Goal: Task Accomplishment & Management: Manage account settings

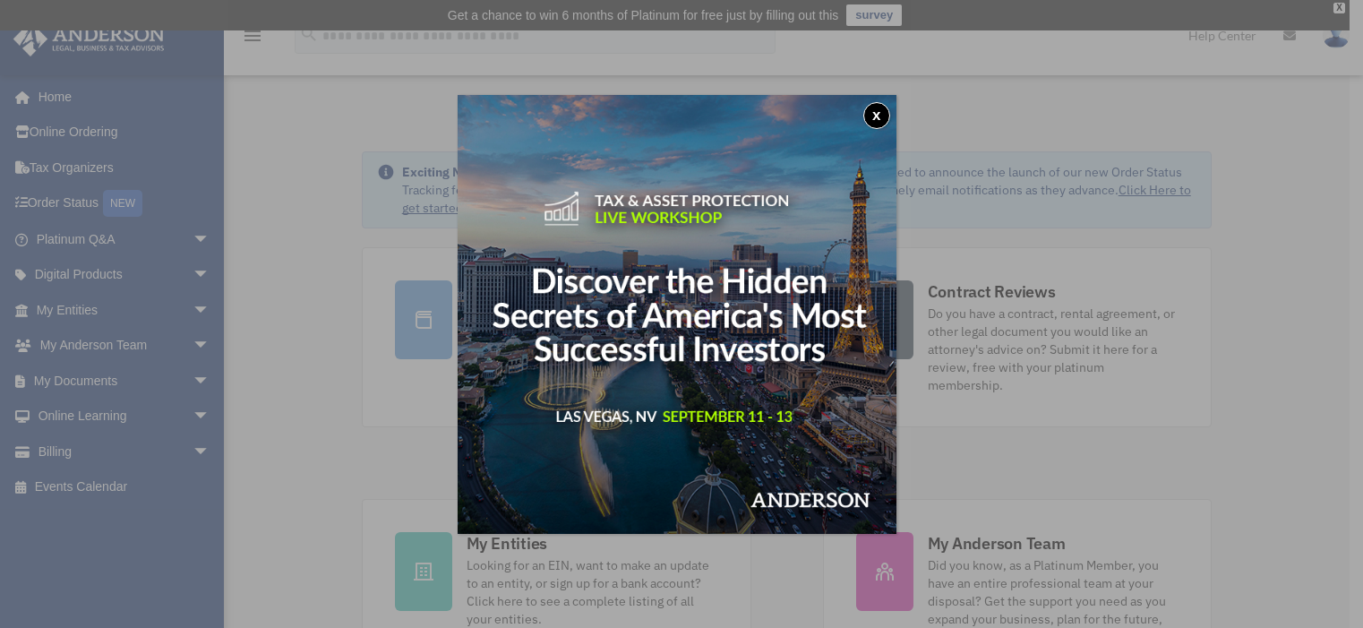
click at [882, 116] on button "x" at bounding box center [877, 115] width 27 height 27
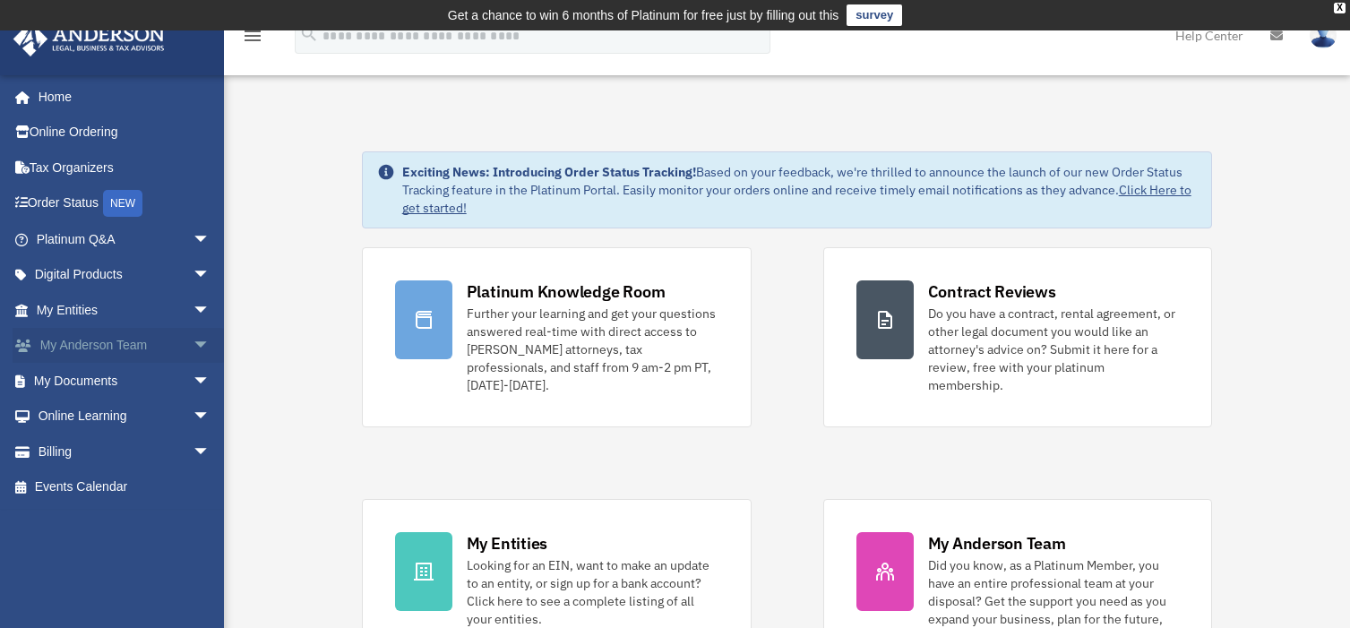
click at [91, 341] on link "My Anderson Team arrow_drop_down" at bounding box center [125, 346] width 225 height 36
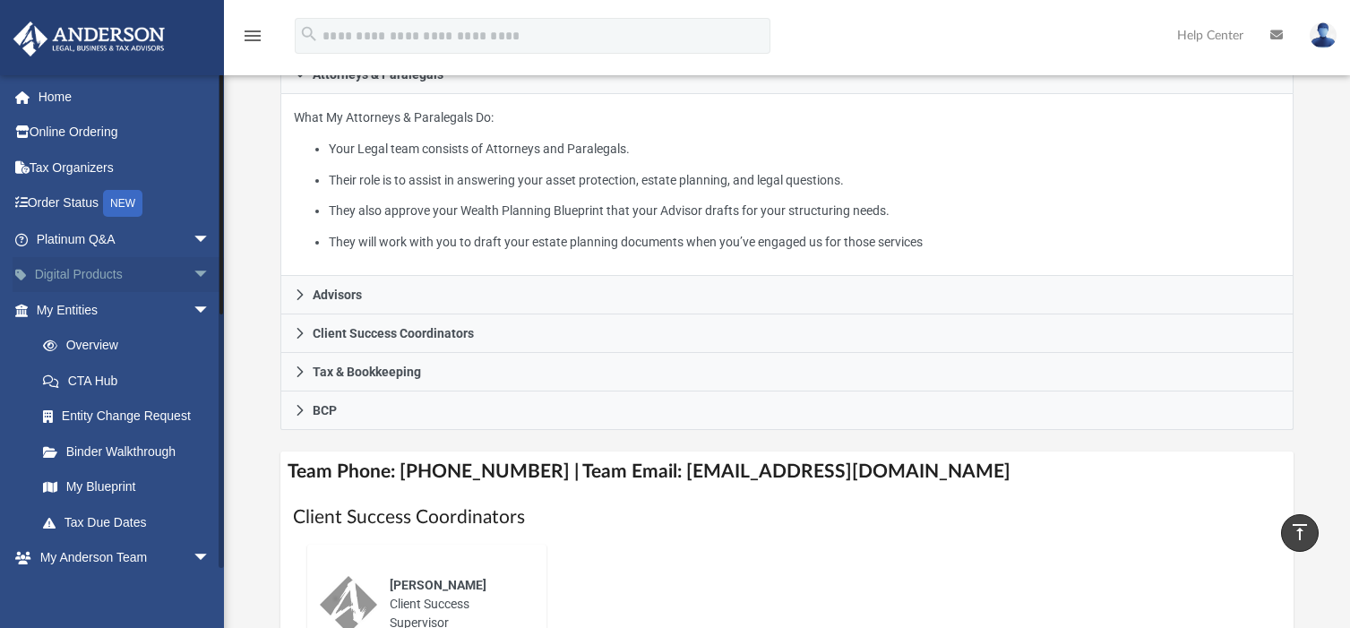
scroll to position [269, 0]
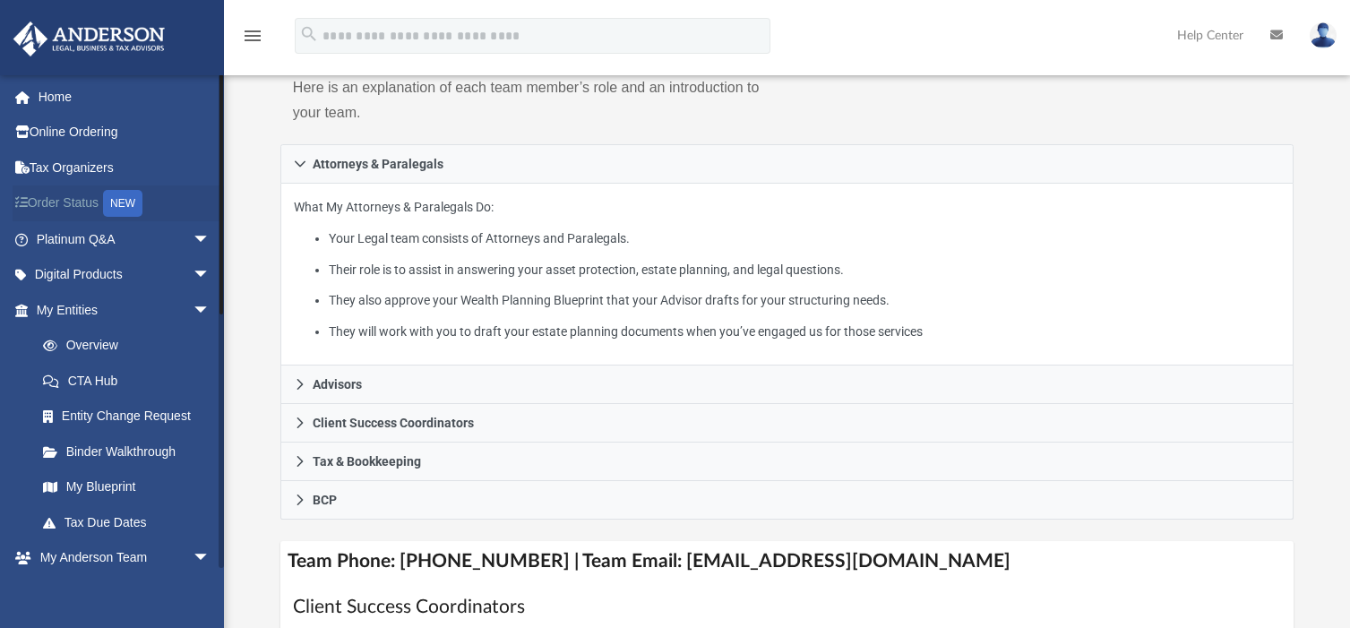
click at [88, 202] on link "Order Status NEW" at bounding box center [125, 203] width 225 height 37
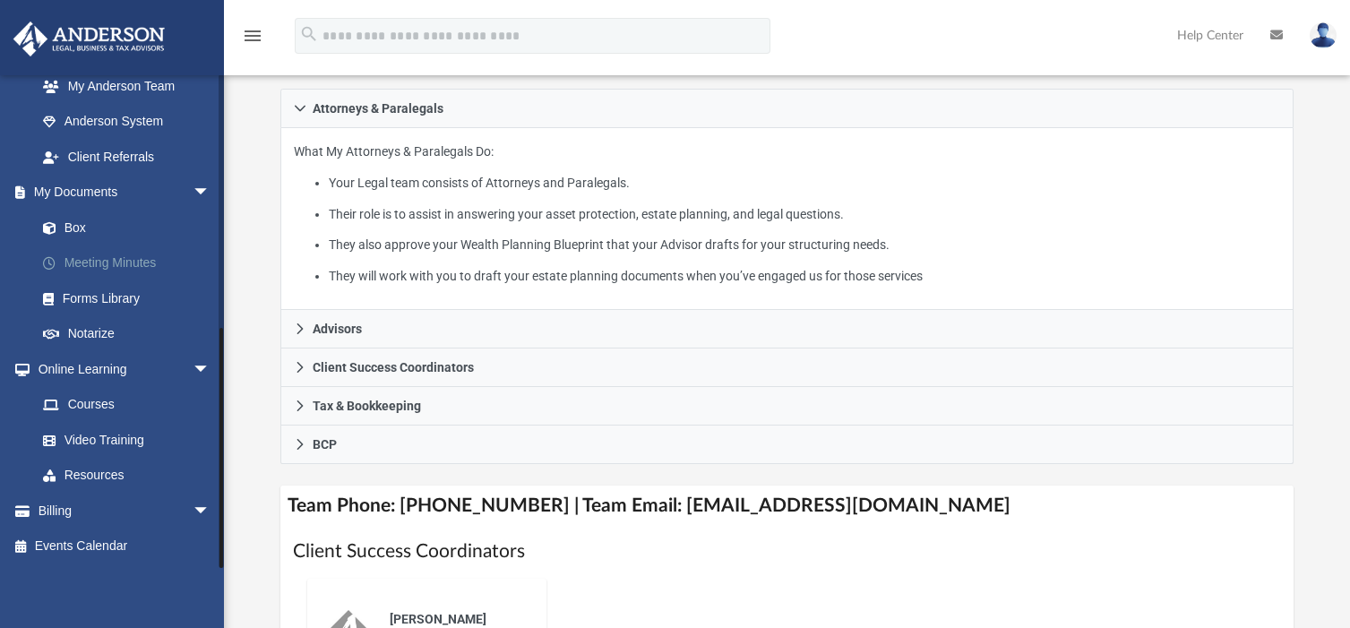
scroll to position [354, 0]
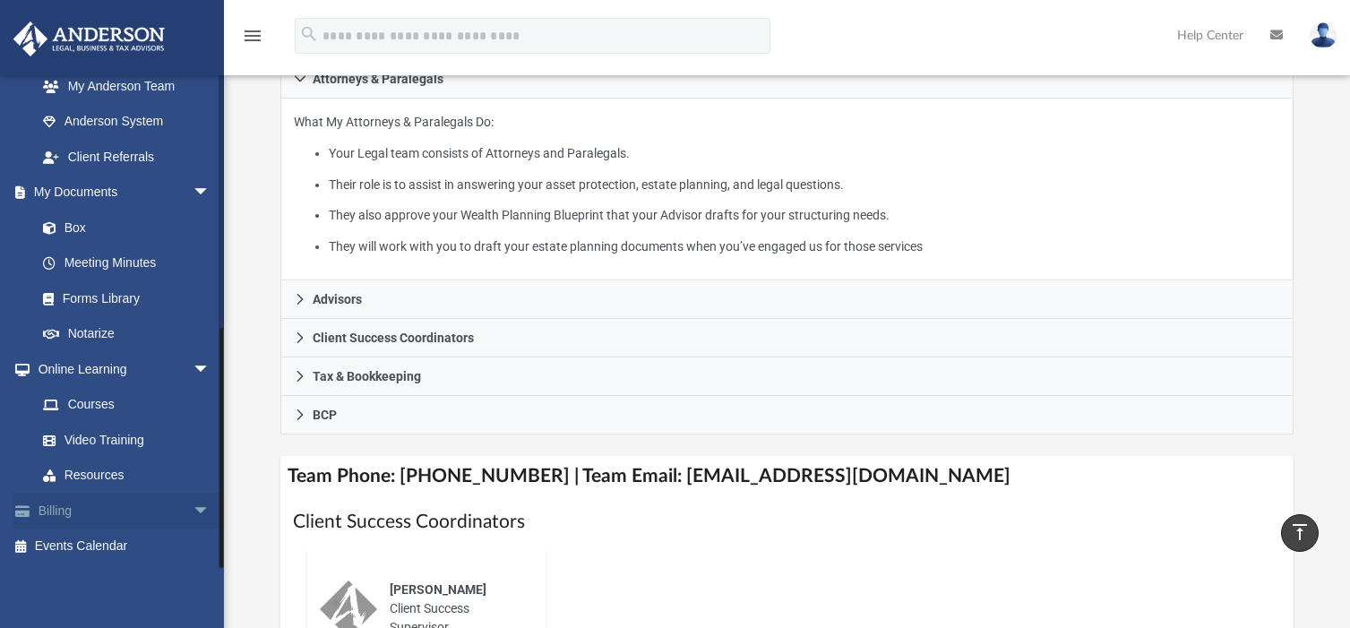
click at [193, 510] on span "arrow_drop_down" at bounding box center [211, 511] width 36 height 37
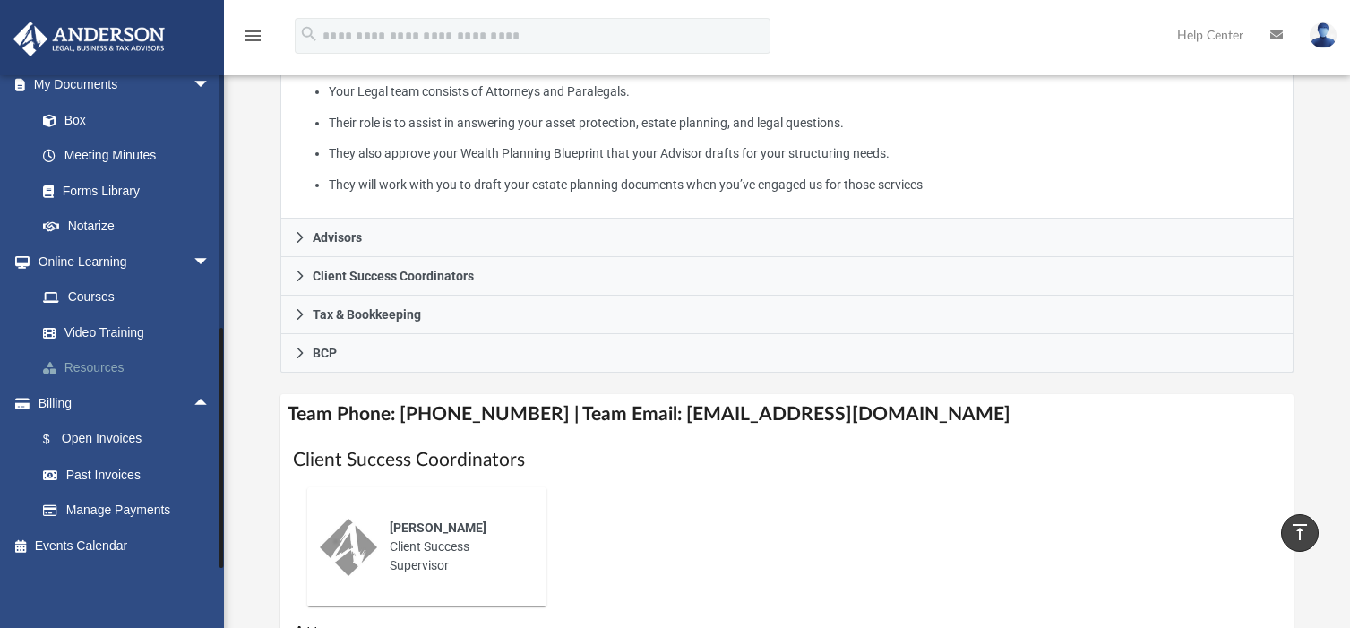
scroll to position [443, 0]
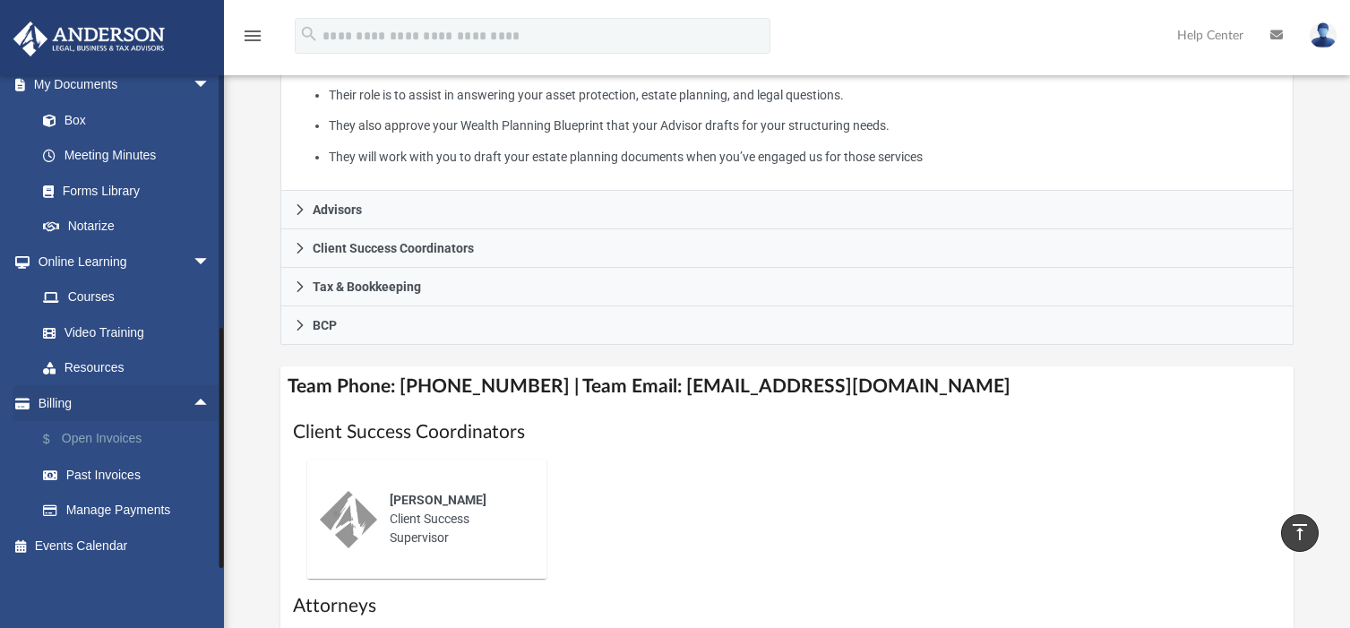
click at [101, 439] on link "$ Open Invoices" at bounding box center [131, 439] width 212 height 37
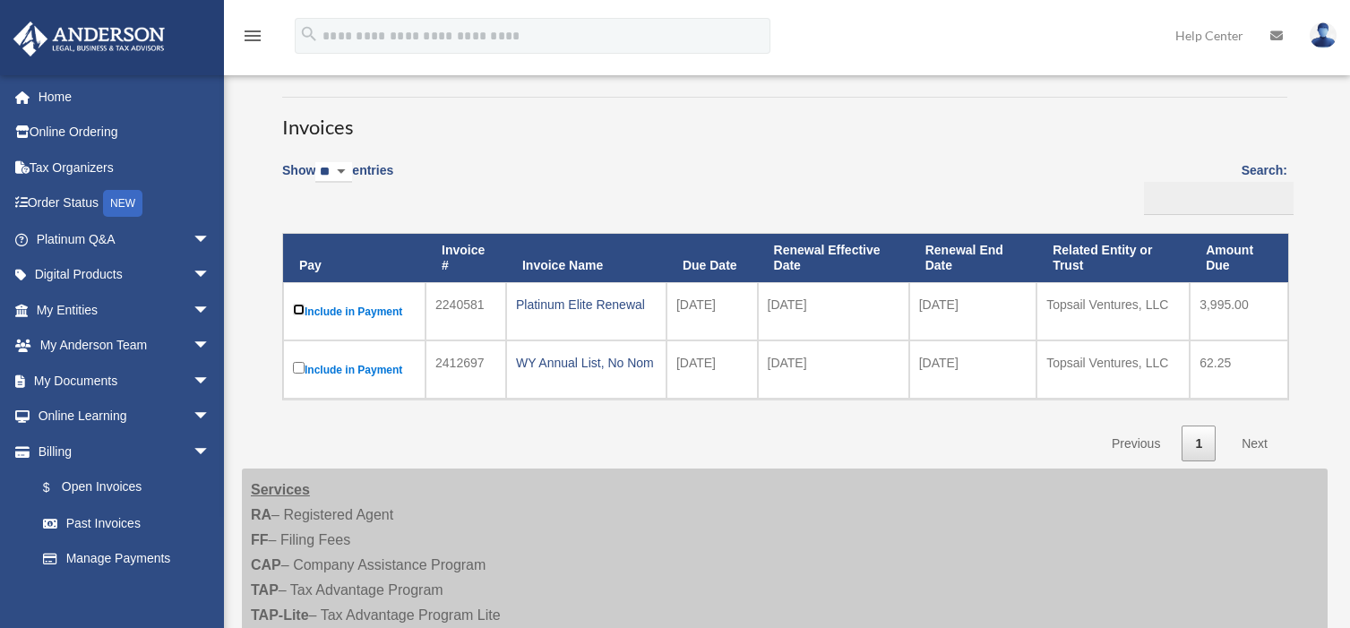
scroll to position [90, 0]
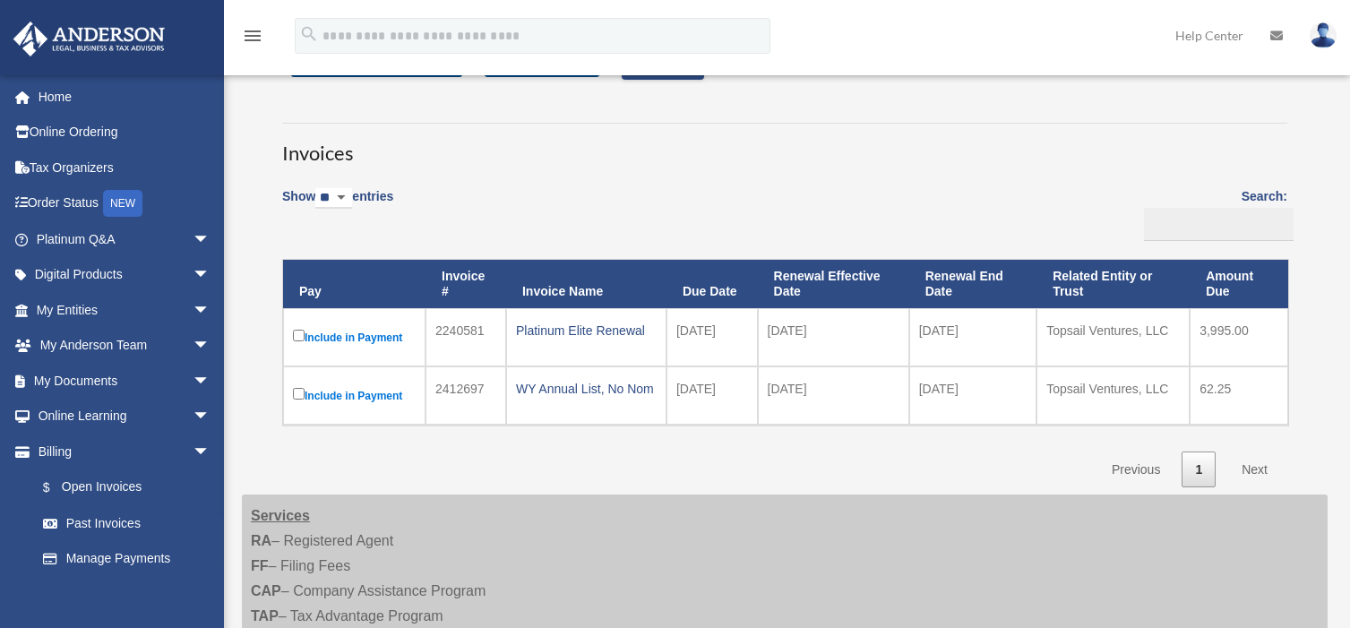
click at [1257, 469] on link "Next" at bounding box center [1254, 470] width 53 height 37
click at [1256, 469] on link "Next" at bounding box center [1254, 470] width 53 height 37
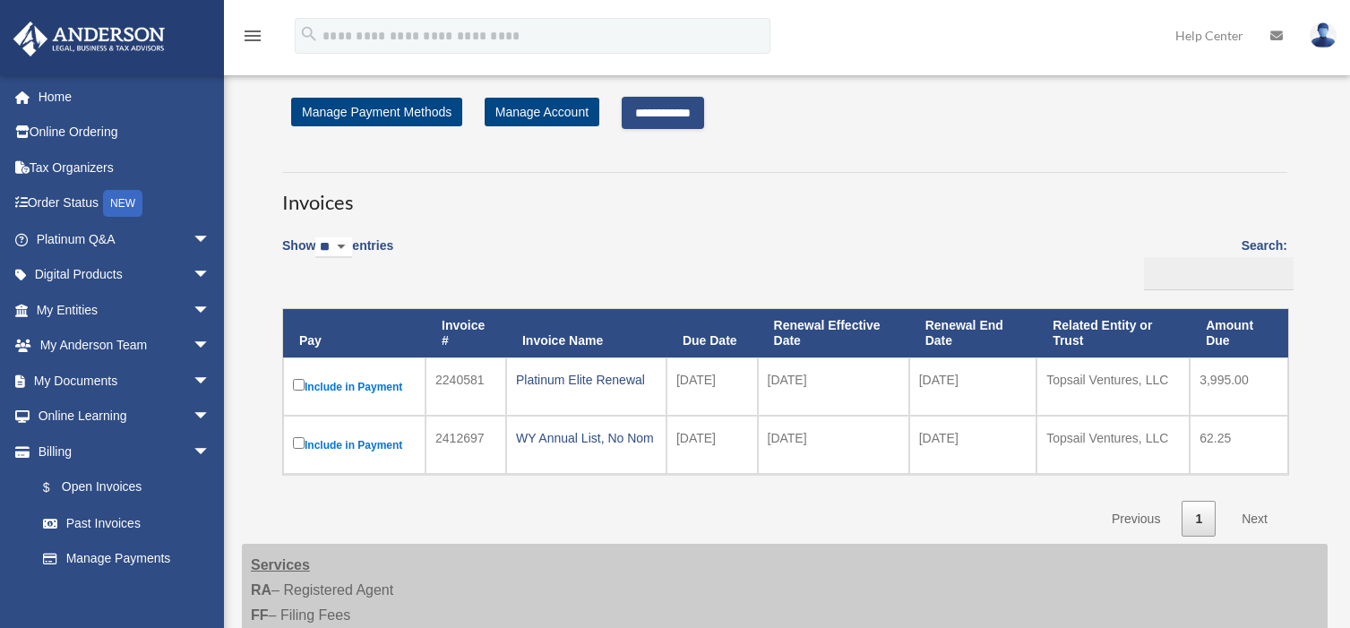
scroll to position [0, 0]
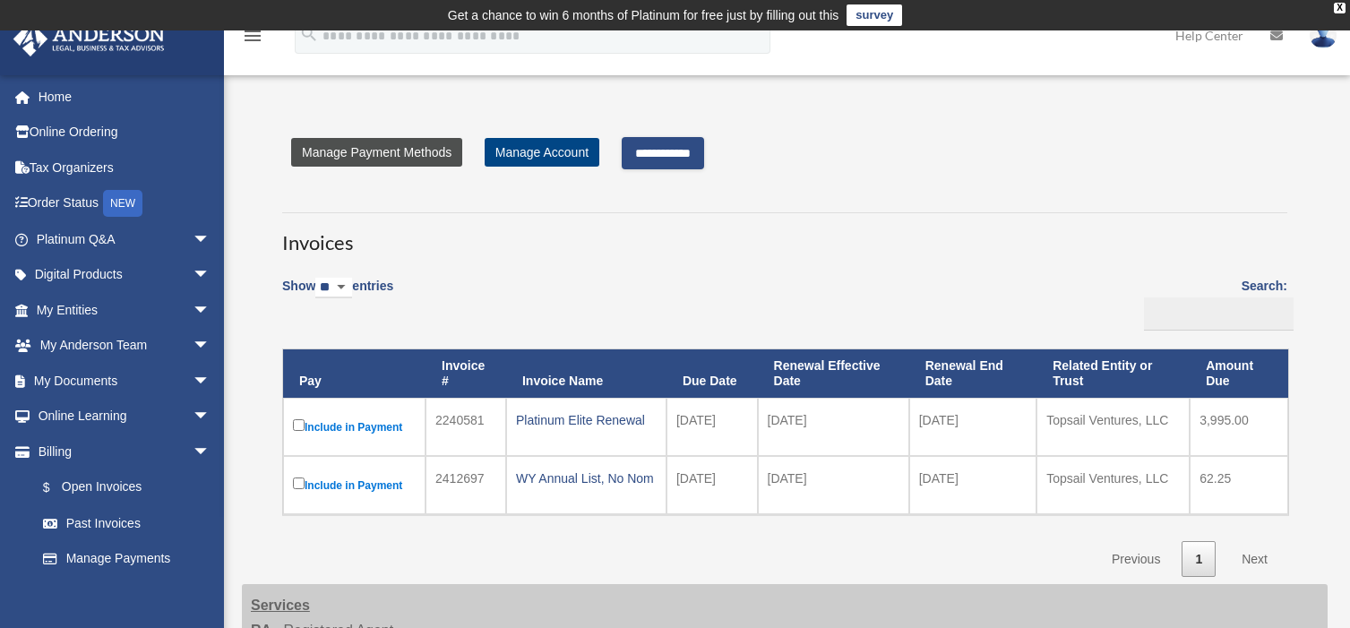
click at [372, 153] on link "Manage Payment Methods" at bounding box center [376, 152] width 171 height 29
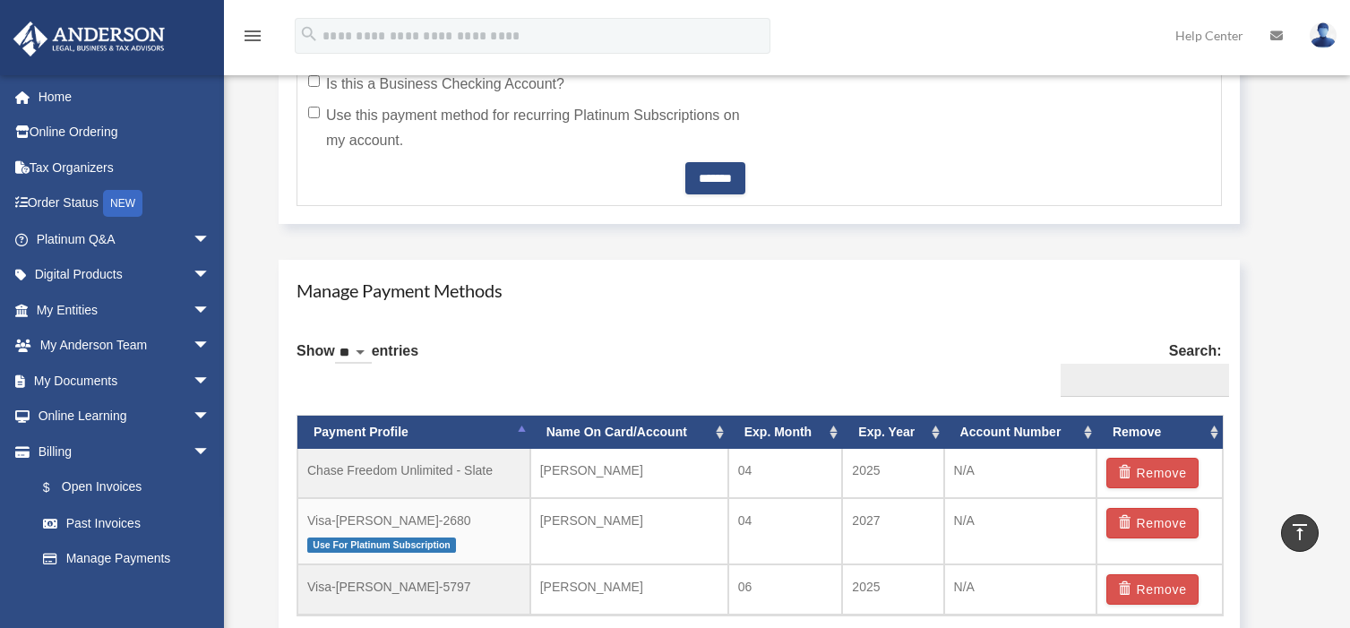
scroll to position [985, 0]
